Goal: Check status: Check status

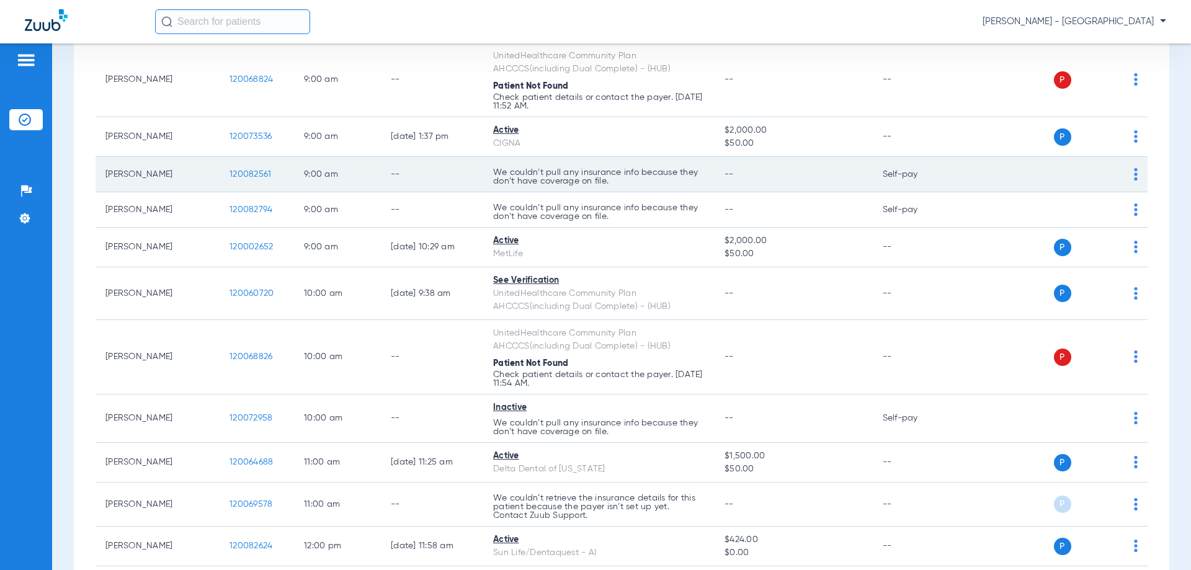
scroll to position [248, 0]
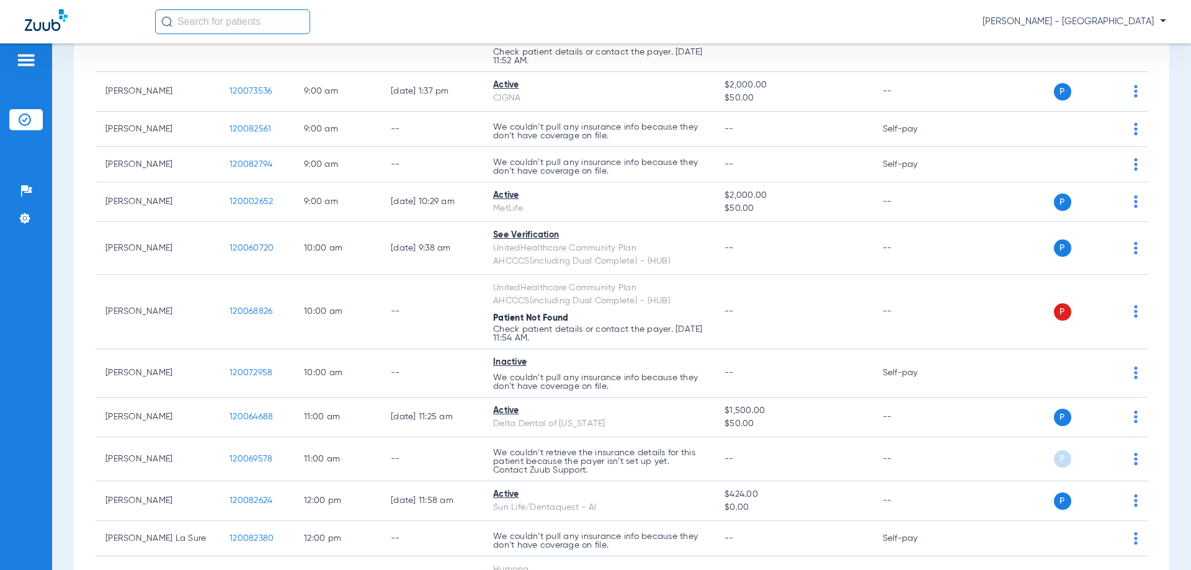
click at [253, 12] on input "text" at bounding box center [232, 21] width 155 height 25
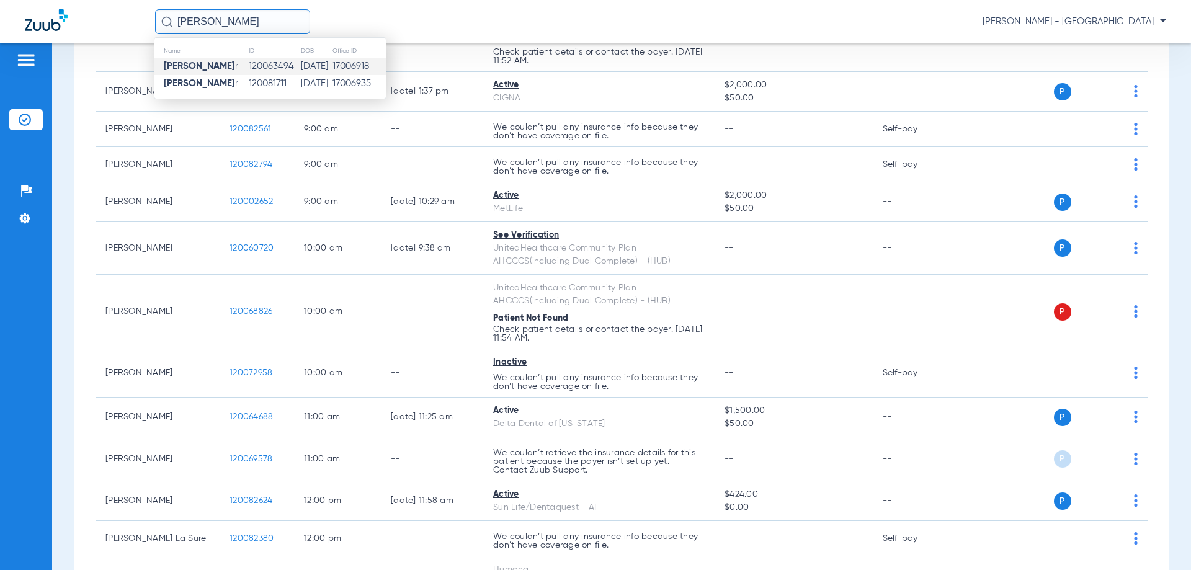
type input "[PERSON_NAME]"
click at [300, 65] on td "[DATE]" at bounding box center [316, 66] width 32 height 17
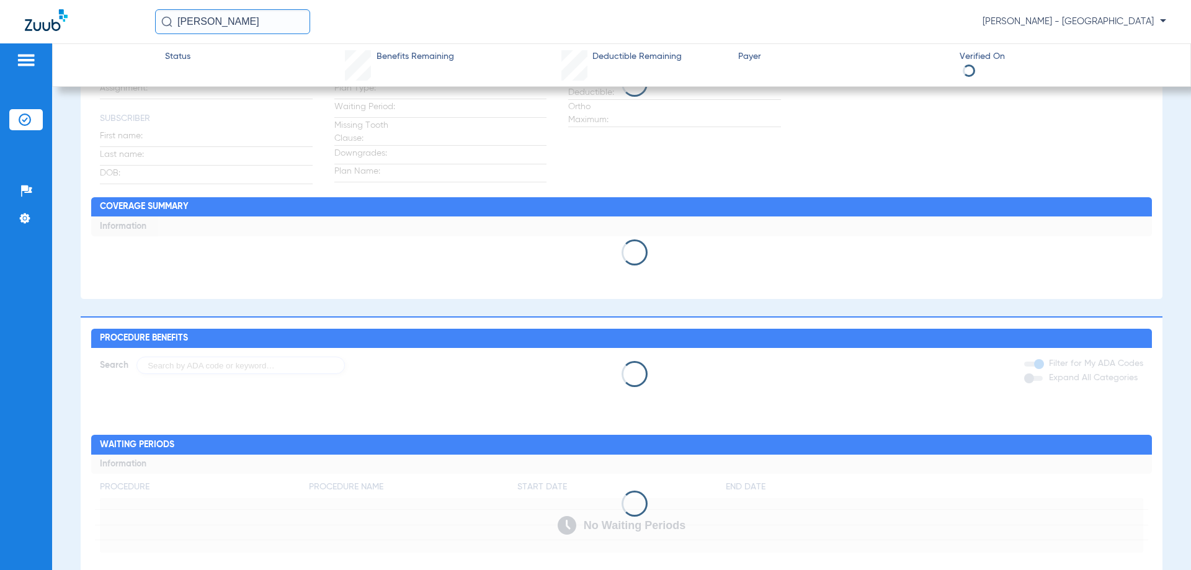
scroll to position [340, 0]
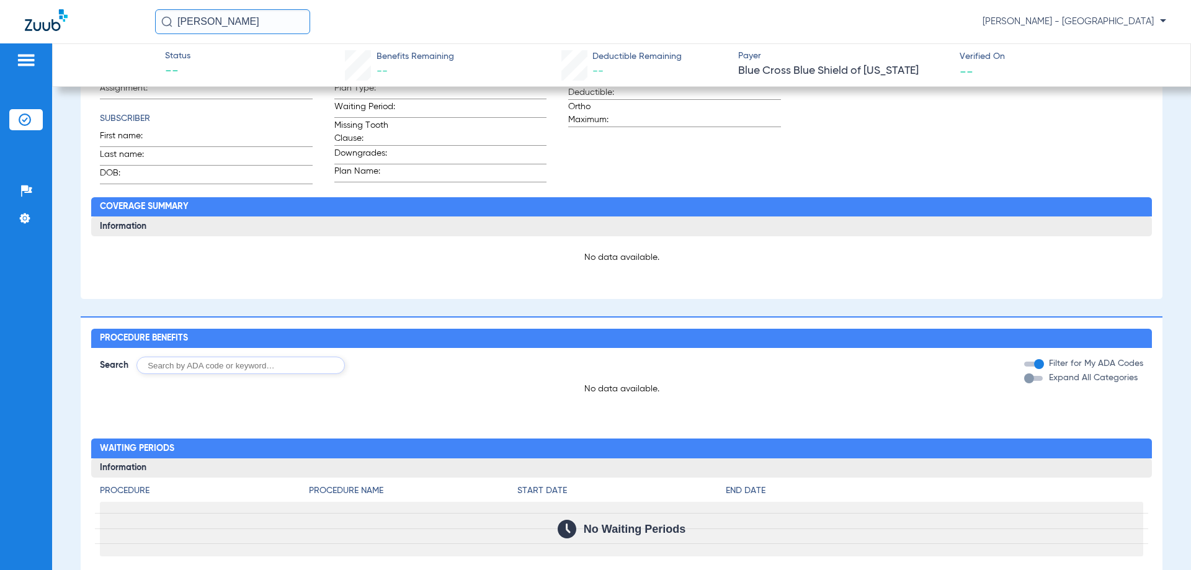
click at [277, 26] on input "[PERSON_NAME]" at bounding box center [232, 21] width 155 height 25
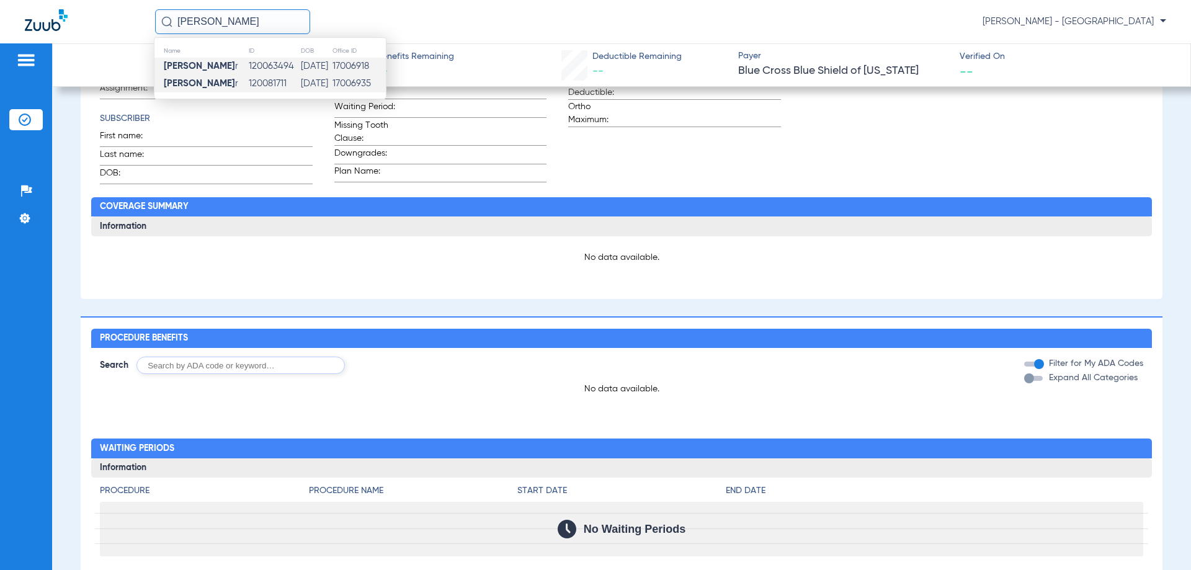
click at [262, 83] on td "120081711" at bounding box center [274, 83] width 52 height 17
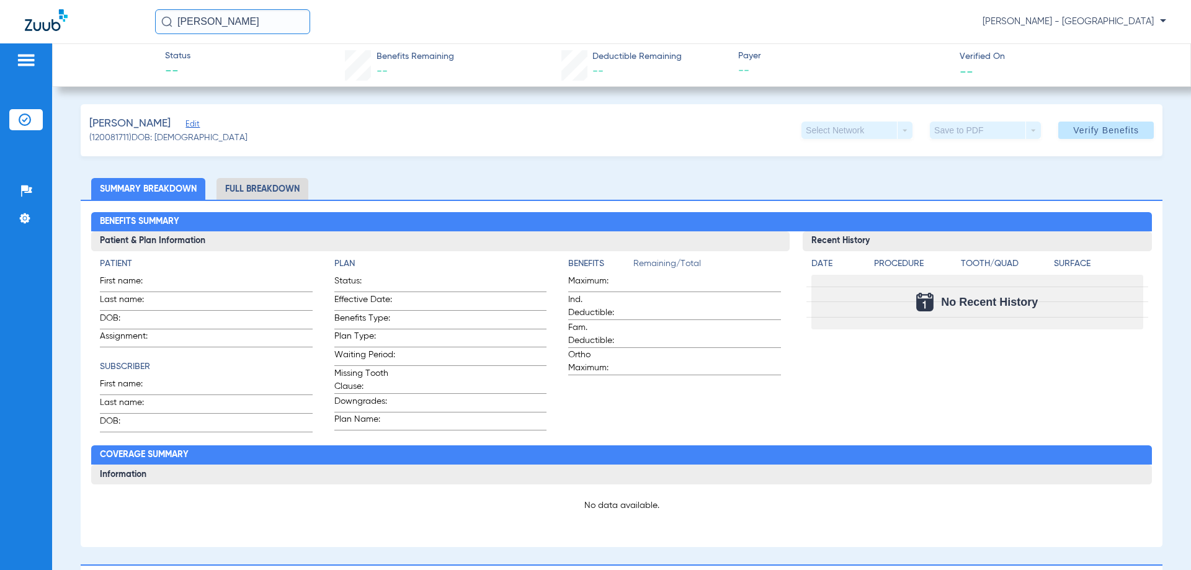
click at [280, 19] on input "[PERSON_NAME]" at bounding box center [232, 21] width 155 height 25
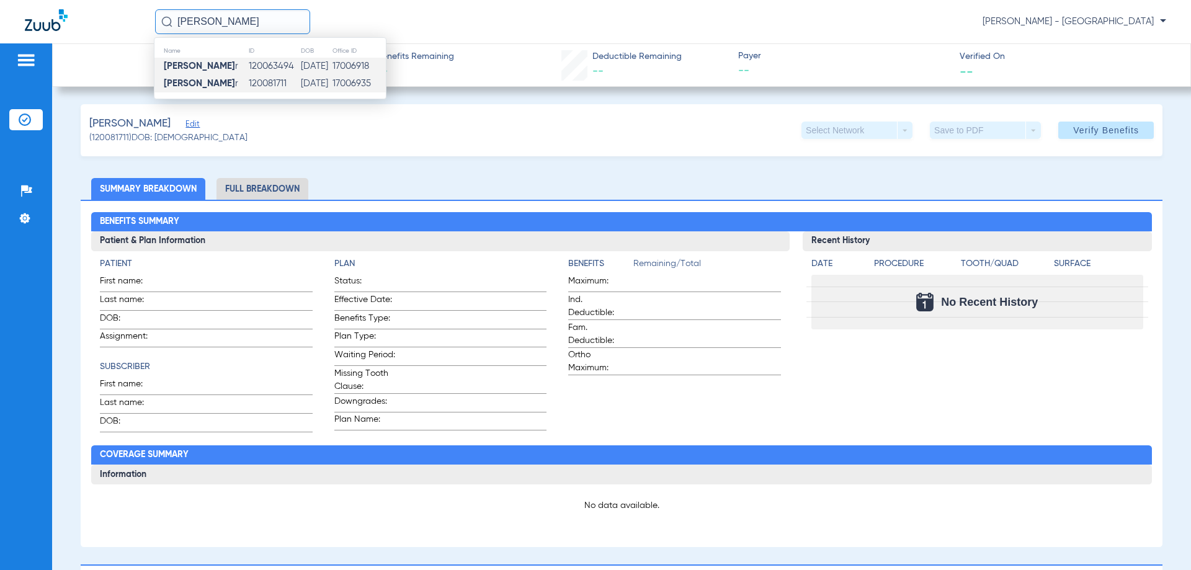
click at [275, 68] on td "120063494" at bounding box center [274, 66] width 52 height 17
